Goal: Task Accomplishment & Management: Complete application form

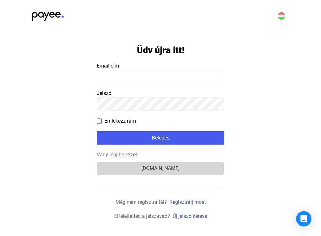
click at [161, 170] on div "[DOMAIN_NAME]" at bounding box center [160, 169] width 123 height 8
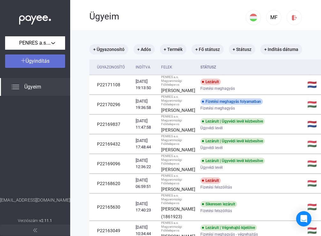
click at [40, 62] on span "Ügyindítás" at bounding box center [38, 61] width 24 height 6
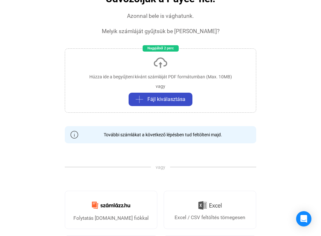
scroll to position [57, 0]
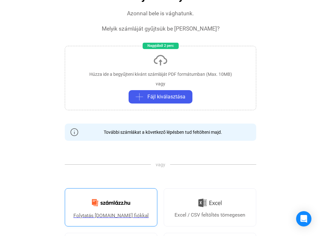
click at [120, 206] on img at bounding box center [111, 202] width 46 height 15
